Goal: Information Seeking & Learning: Learn about a topic

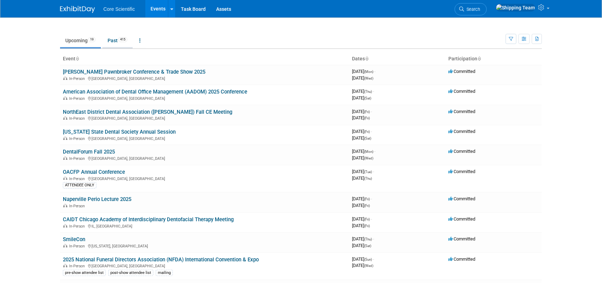
click at [114, 42] on link "Past 415" at bounding box center [117, 40] width 30 height 13
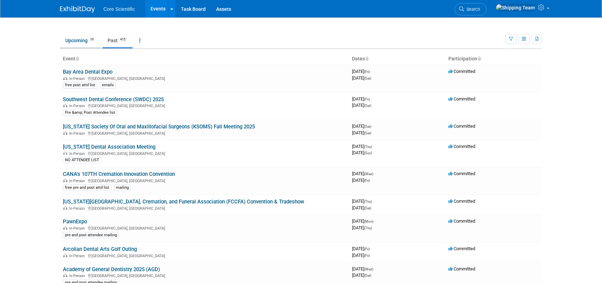
click at [79, 40] on link "Upcoming 19" at bounding box center [80, 40] width 41 height 13
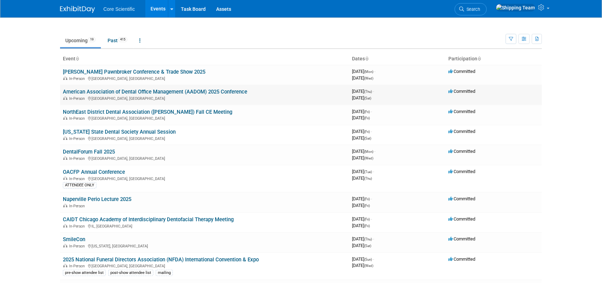
click at [115, 93] on link "American Association of Dental Office Management (AADOM) 2025 Conference" at bounding box center [155, 92] width 184 height 6
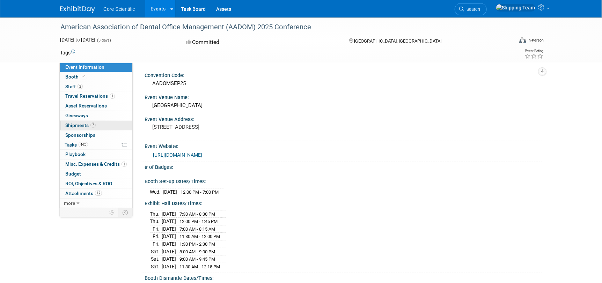
click at [74, 124] on span "Shipments 2" at bounding box center [80, 126] width 30 height 6
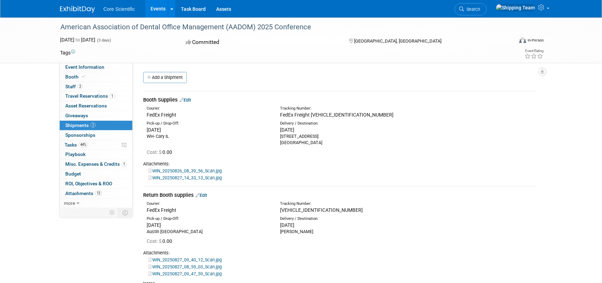
click at [177, 169] on link "WIN_20250826_08_39_56_Scan.jpg" at bounding box center [184, 170] width 73 height 5
click at [182, 177] on link "WIN_20250827_14_33_13_Scan.jpg" at bounding box center [184, 177] width 73 height 5
click at [83, 96] on span "Travel Reservations 1" at bounding box center [90, 96] width 50 height 6
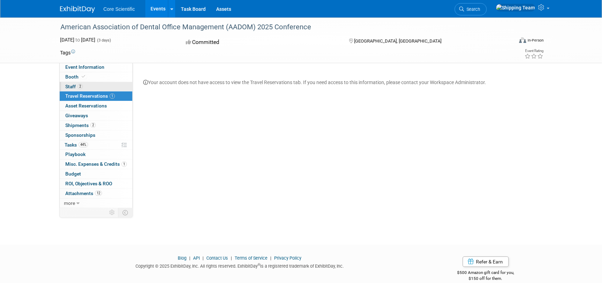
click at [70, 87] on span "Staff 2" at bounding box center [73, 87] width 17 height 6
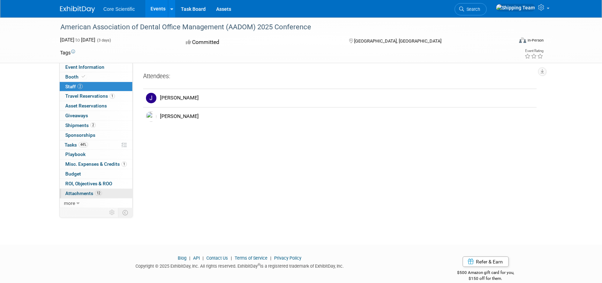
click at [85, 193] on span "Attachments 12" at bounding box center [83, 194] width 37 height 6
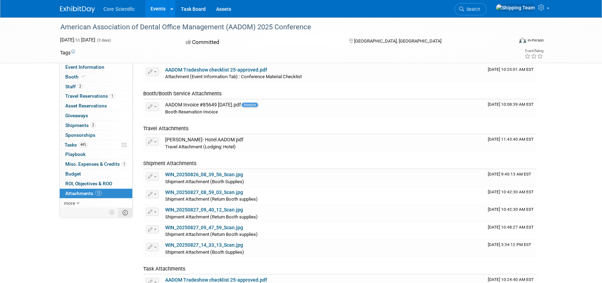
scroll to position [104, 0]
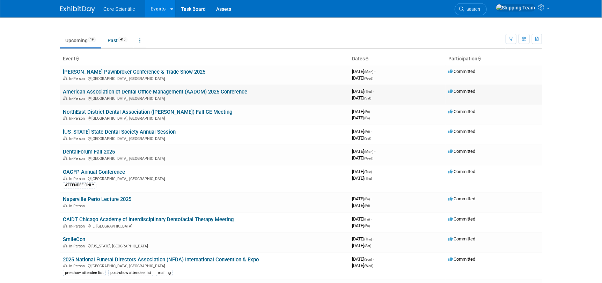
click at [124, 90] on link "American Association of Dental Office Management (AADOM) 2025 Conference" at bounding box center [155, 92] width 184 height 6
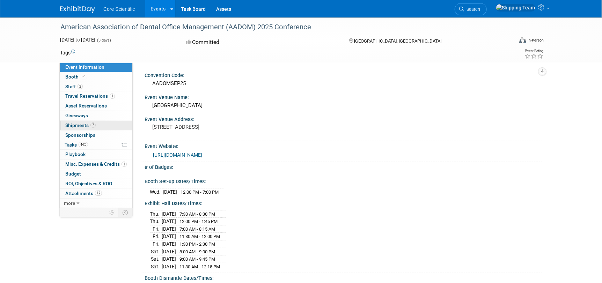
click at [76, 125] on span "Shipments 2" at bounding box center [80, 126] width 30 height 6
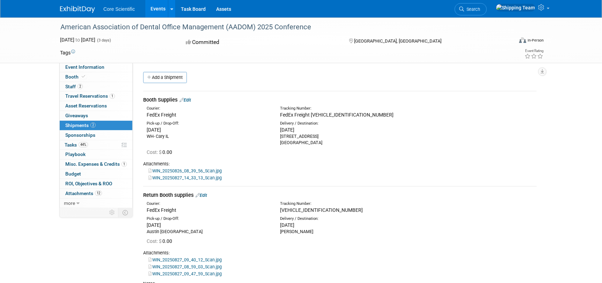
click at [166, 171] on link "WIN_20250826_08_39_56_Scan.jpg" at bounding box center [184, 170] width 73 height 5
click at [171, 171] on link "WIN_20250826_08_39_56_Scan.jpg" at bounding box center [184, 170] width 73 height 5
click at [192, 169] on link "WIN_20250826_08_39_56_Scan.jpg" at bounding box center [184, 170] width 73 height 5
click at [181, 178] on link "WIN_20250827_14_33_13_Scan.jpg" at bounding box center [184, 177] width 73 height 5
